Goal: Complete application form

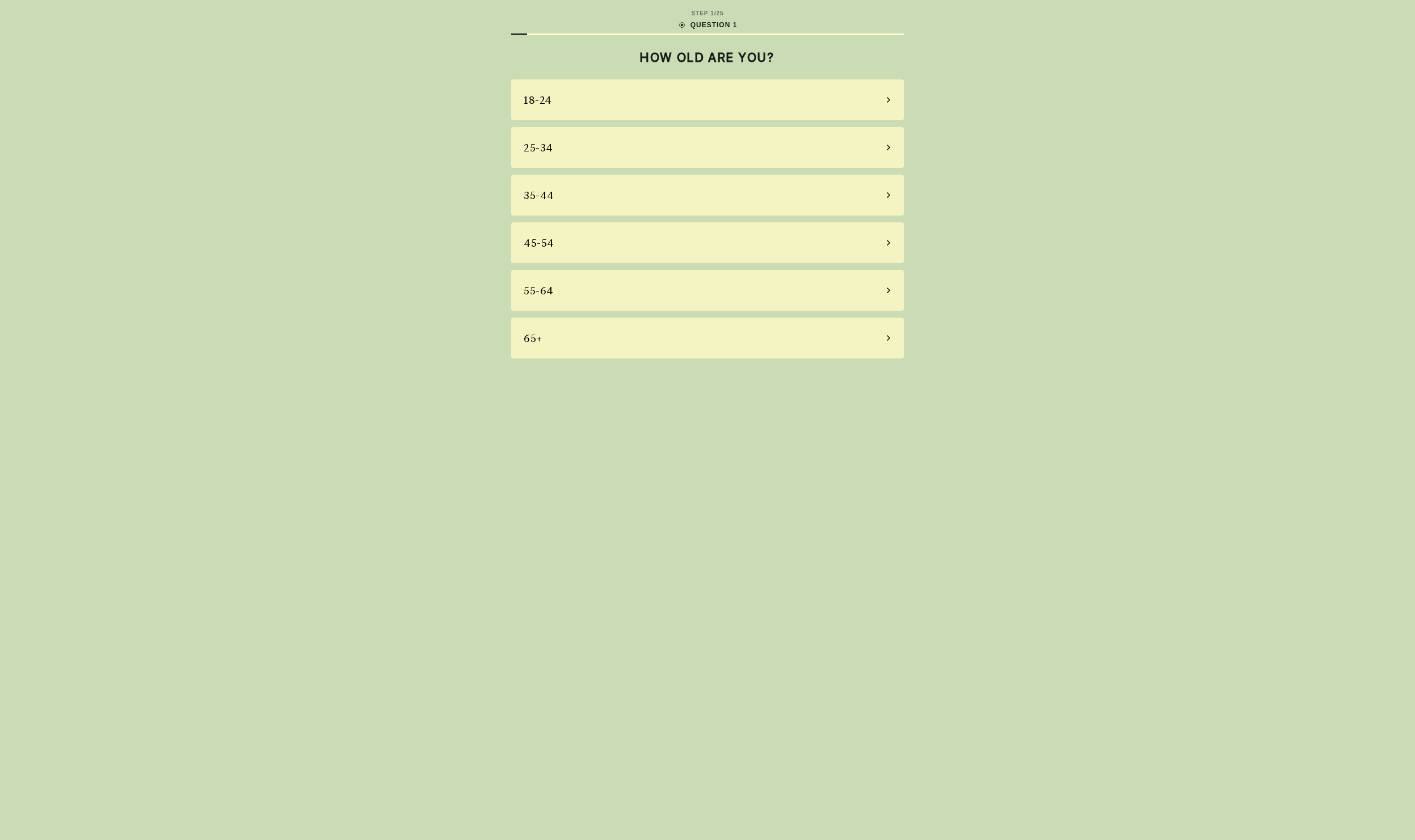
click at [687, 192] on div "35-44" at bounding box center [707, 195] width 393 height 41
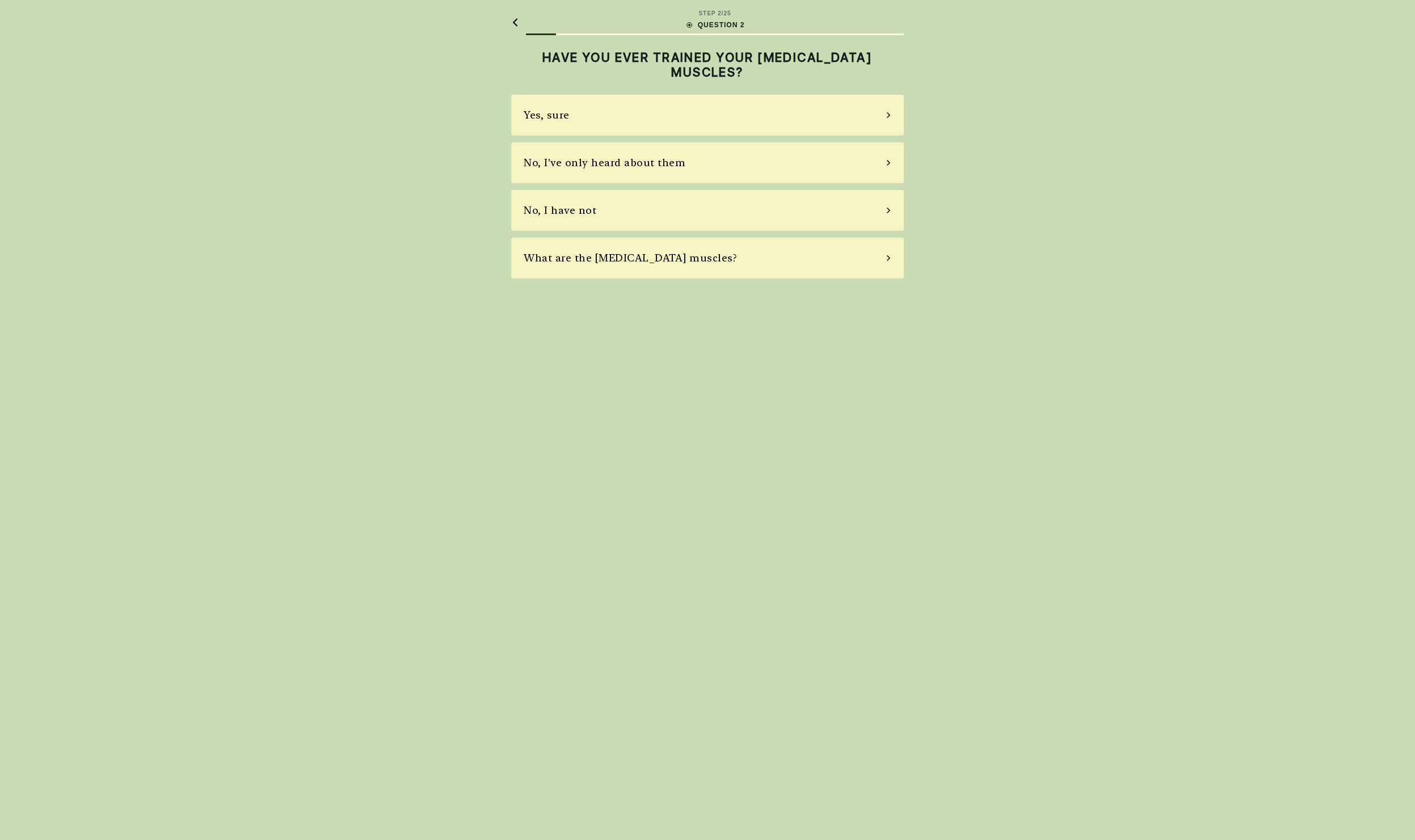
click at [652, 201] on div "No, I have not" at bounding box center [707, 210] width 393 height 41
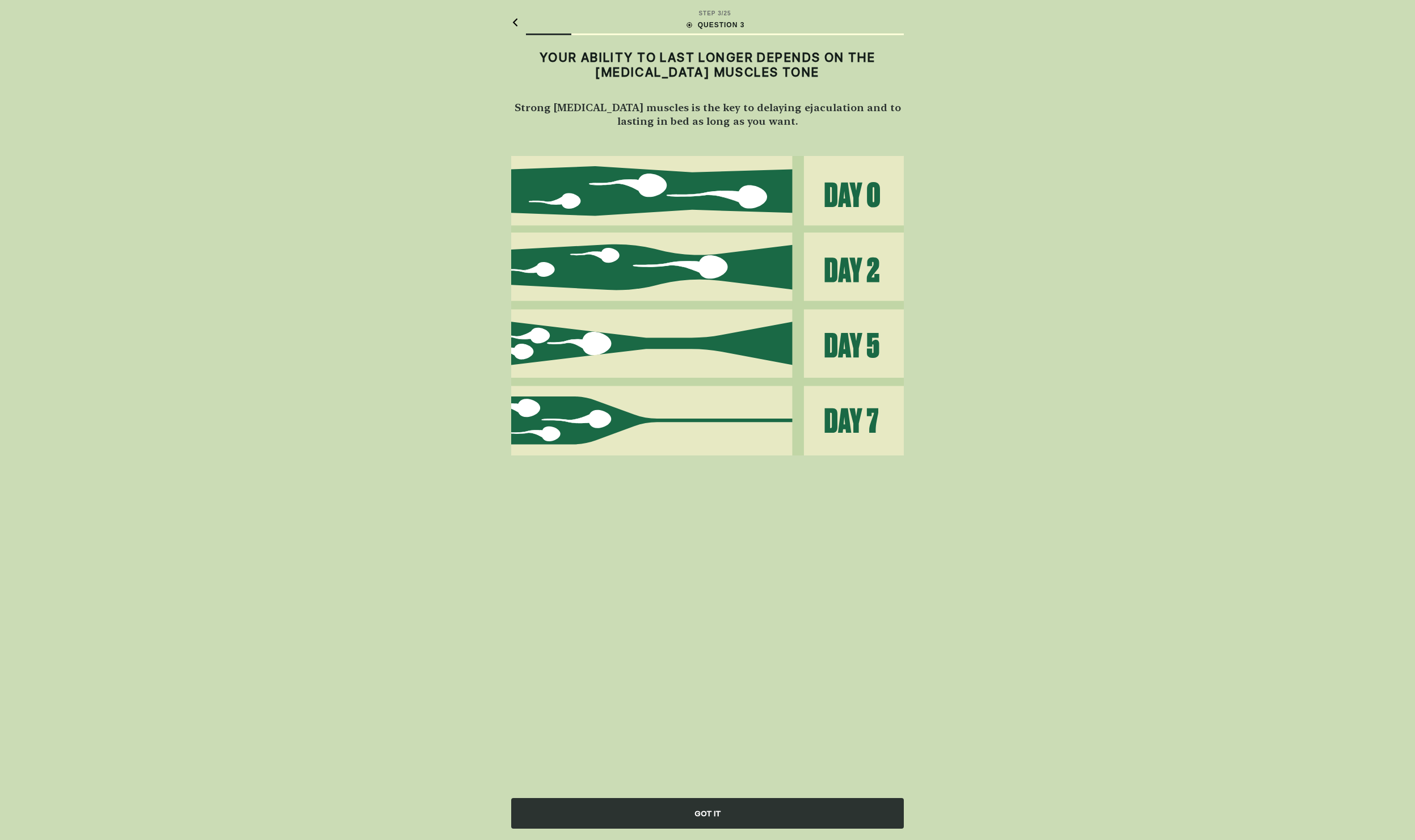
click at [733, 807] on div "GOT IT" at bounding box center [707, 813] width 393 height 30
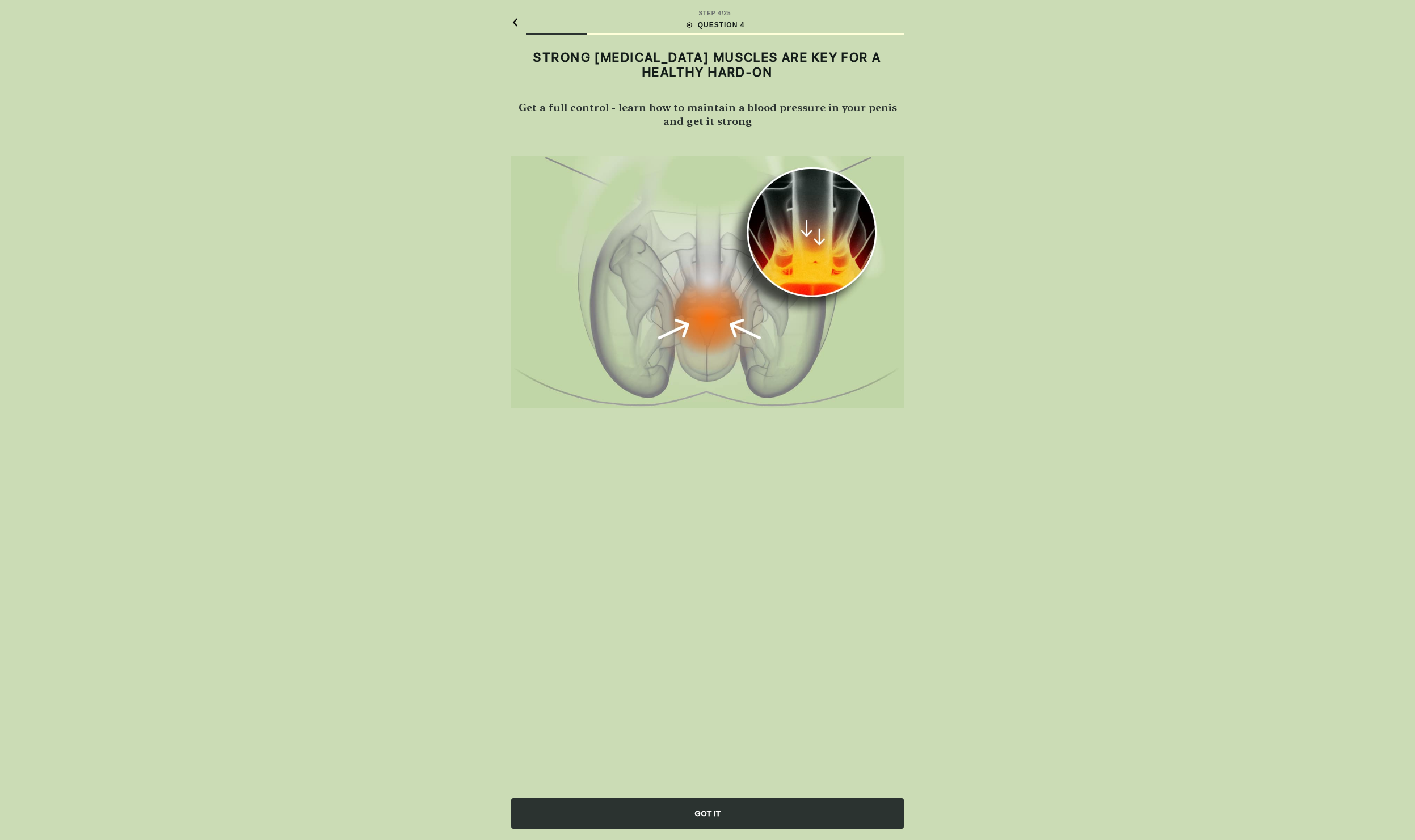
click at [686, 809] on div "GOT IT" at bounding box center [707, 813] width 393 height 30
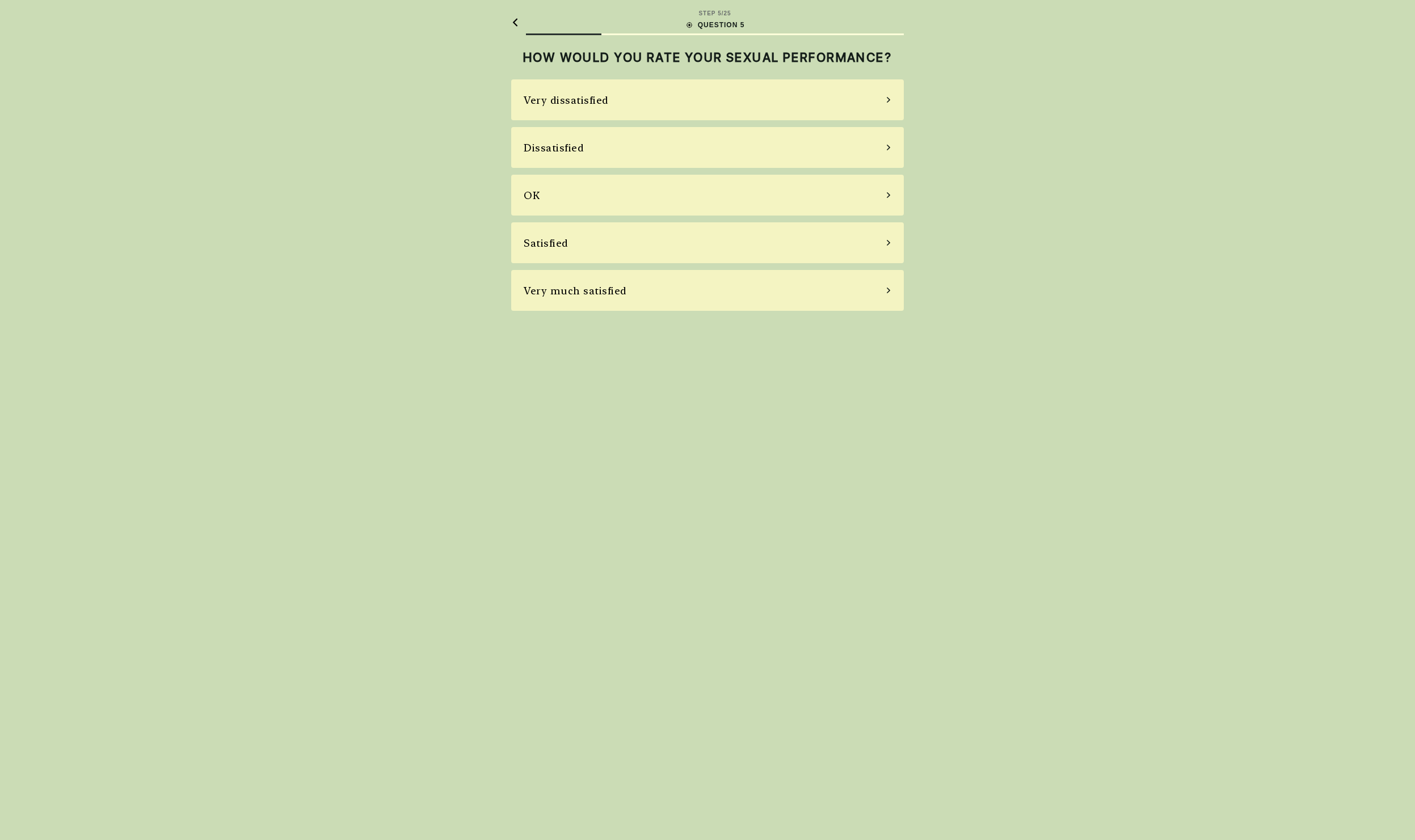
click at [695, 192] on div "OK" at bounding box center [707, 195] width 393 height 41
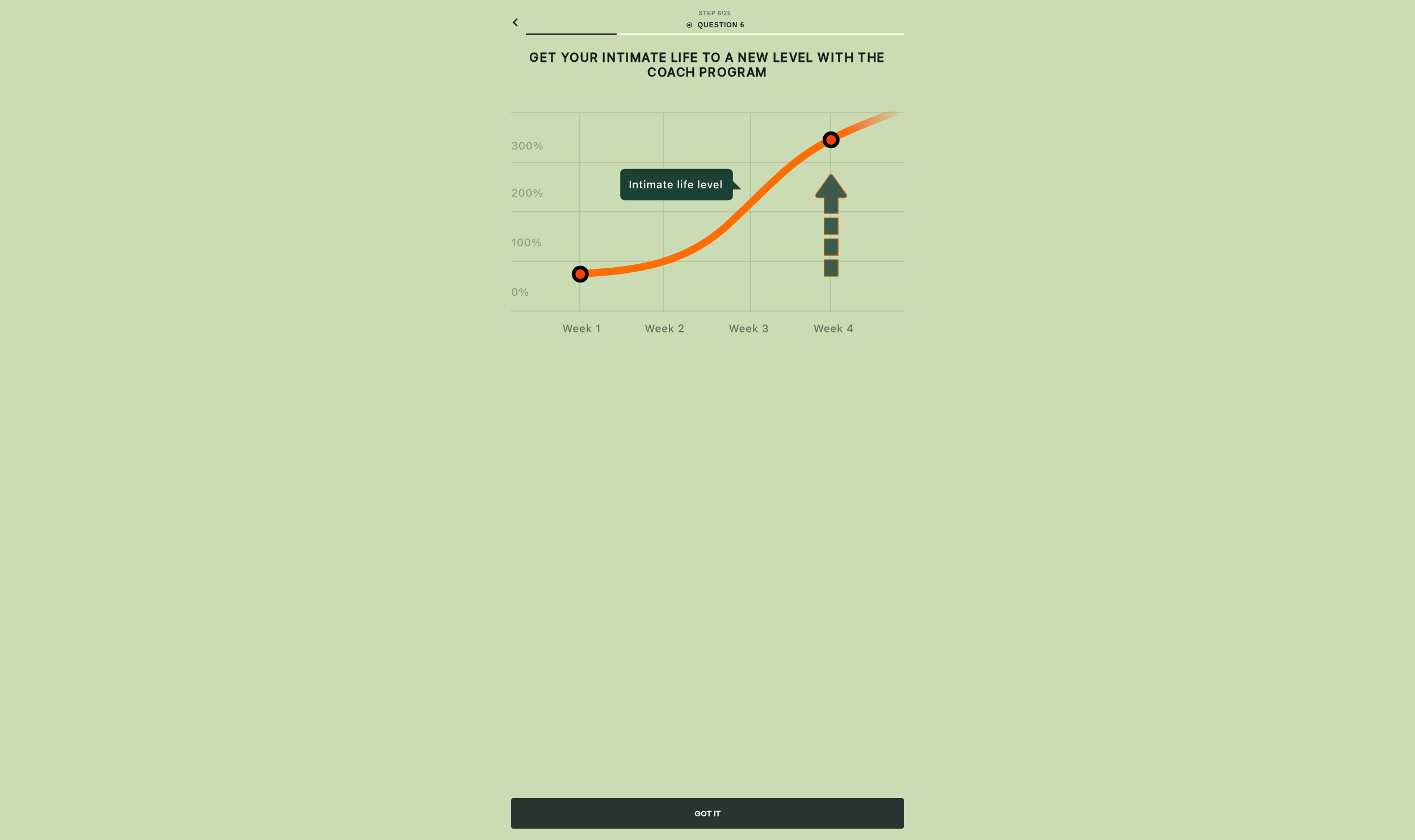
click at [683, 814] on div "GOT IT" at bounding box center [707, 813] width 393 height 30
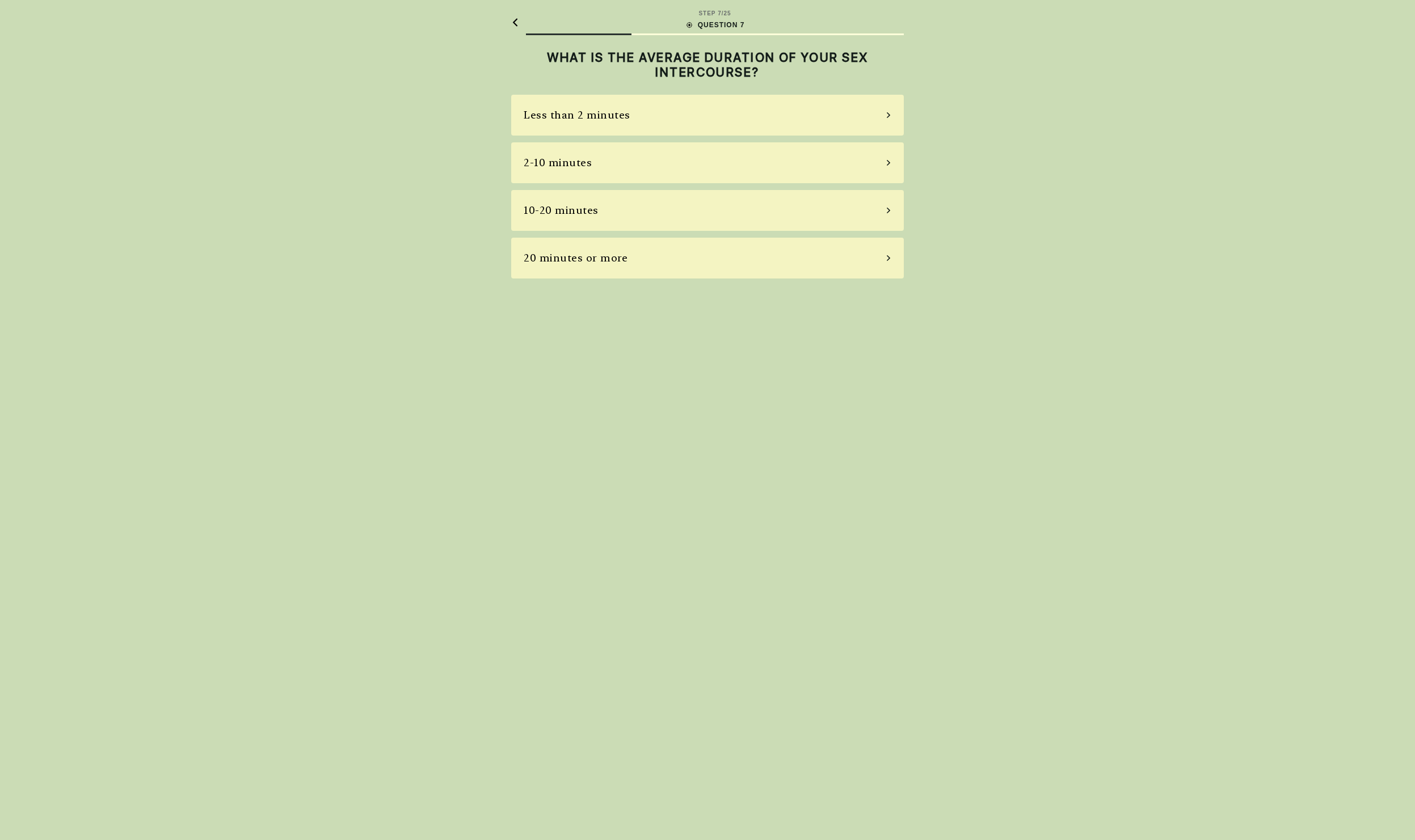
click at [684, 207] on div "10-20 minutes" at bounding box center [707, 210] width 393 height 41
click at [682, 167] on div "Sometimes" at bounding box center [707, 162] width 393 height 41
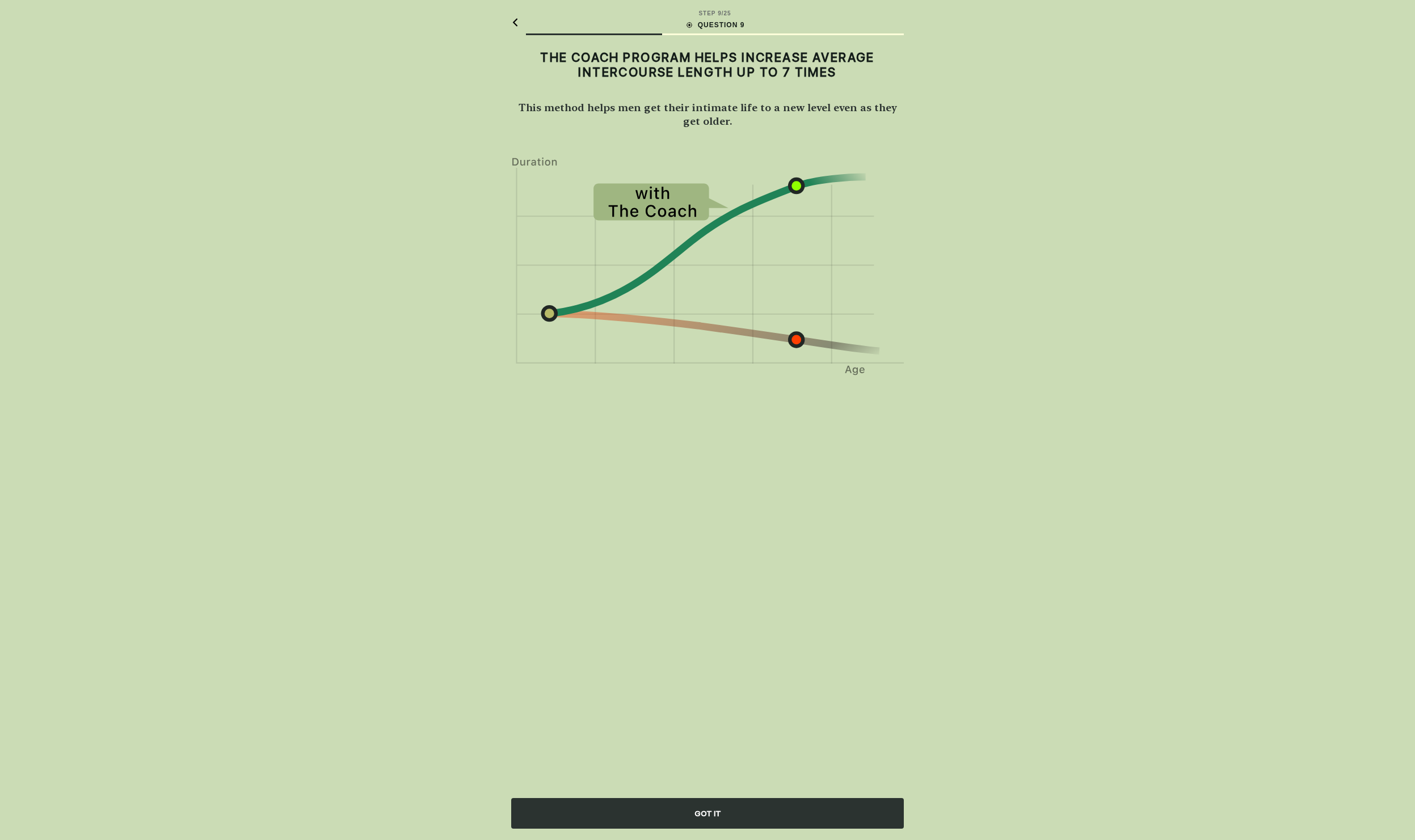
click at [725, 808] on div "GOT IT" at bounding box center [707, 813] width 393 height 30
